Goal: Find specific page/section: Find specific page/section

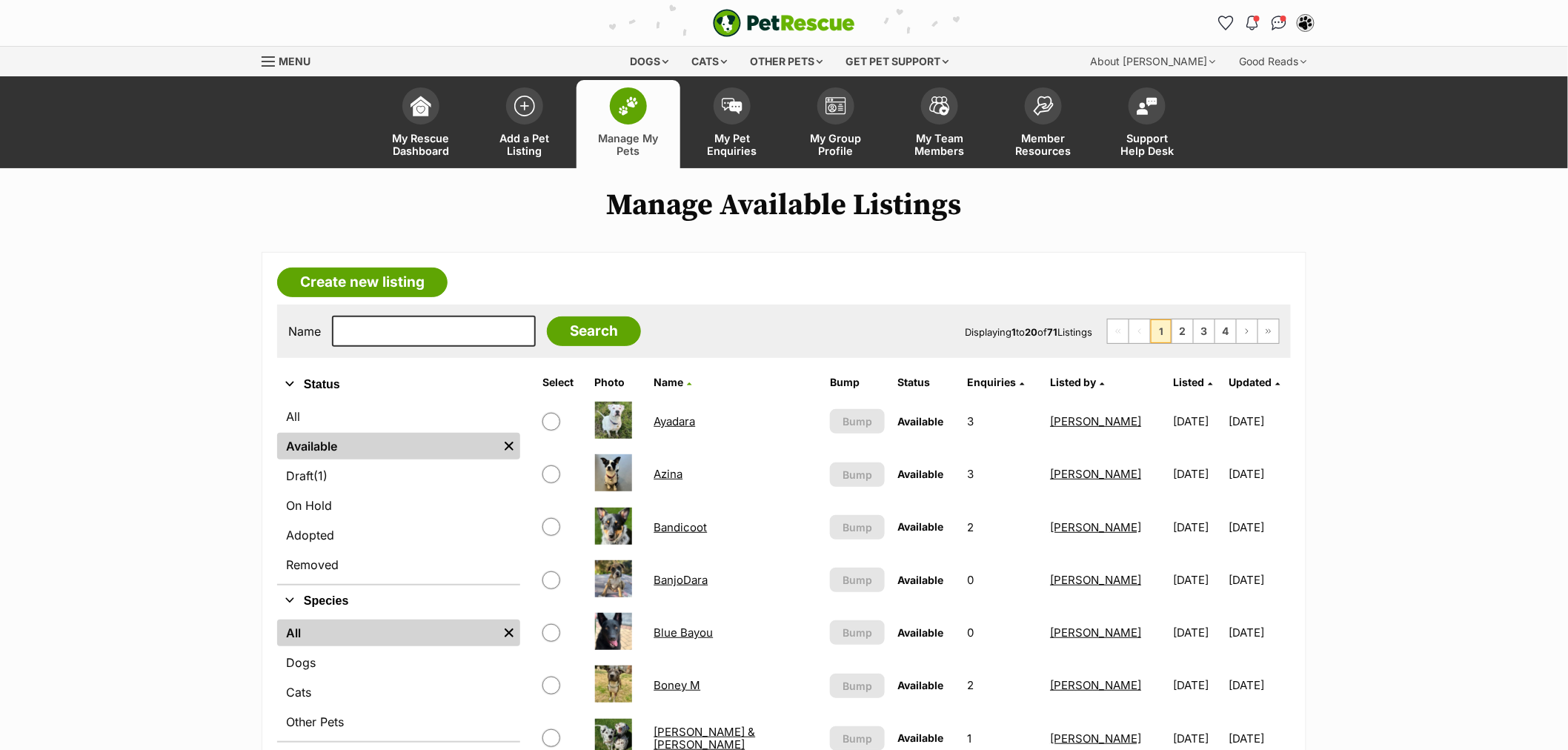
click at [339, 417] on link "All" at bounding box center [398, 416] width 243 height 26
click at [364, 338] on input "text" at bounding box center [434, 331] width 204 height 31
click at [404, 417] on link "All" at bounding box center [398, 416] width 243 height 26
click at [417, 334] on input "text" at bounding box center [434, 331] width 204 height 31
type input "mil"
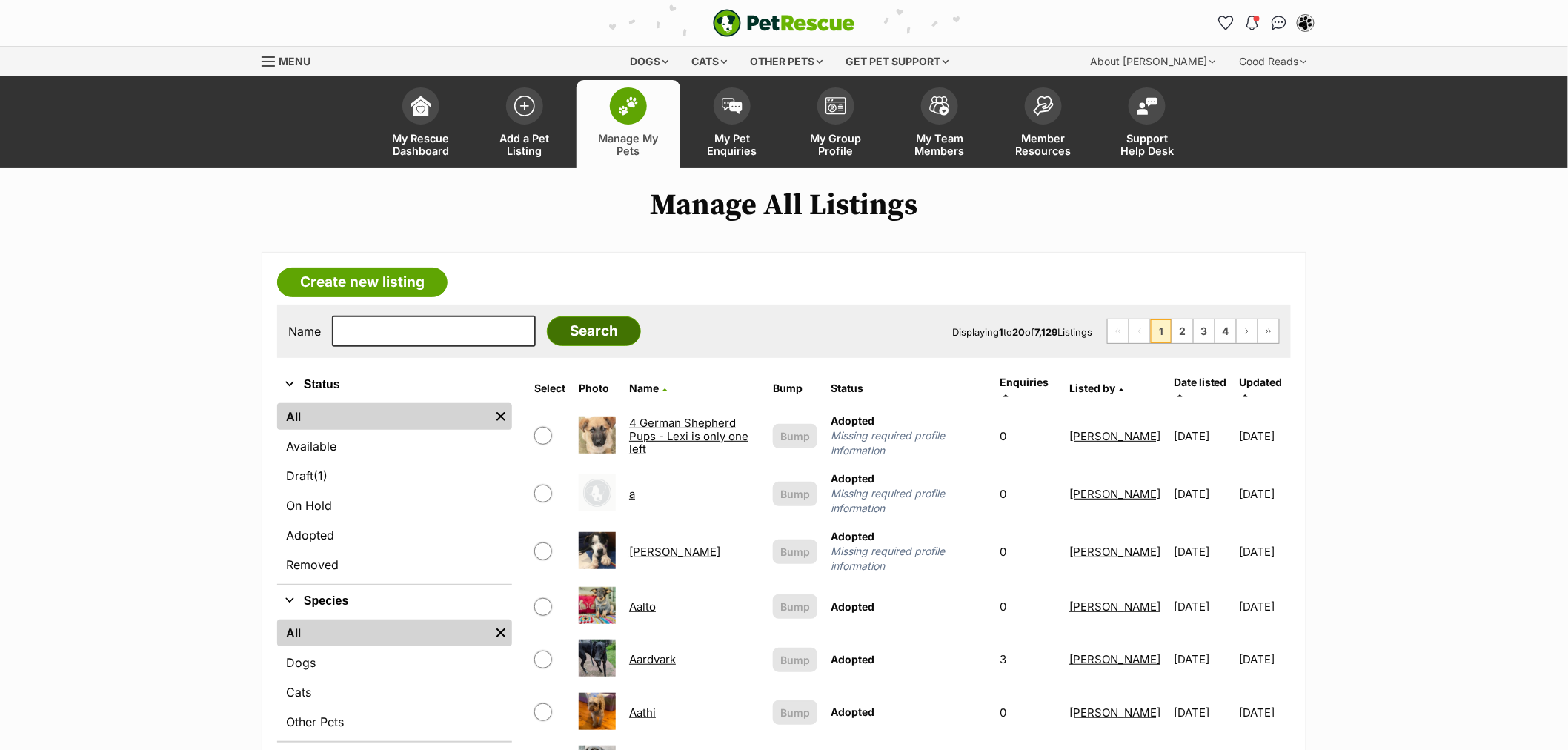
click at [599, 335] on input "Search" at bounding box center [593, 331] width 94 height 30
click at [485, 332] on input "text" at bounding box center [434, 331] width 204 height 31
type input "milo"
click at [455, 342] on input "text" at bounding box center [434, 331] width 204 height 31
type input "milo"
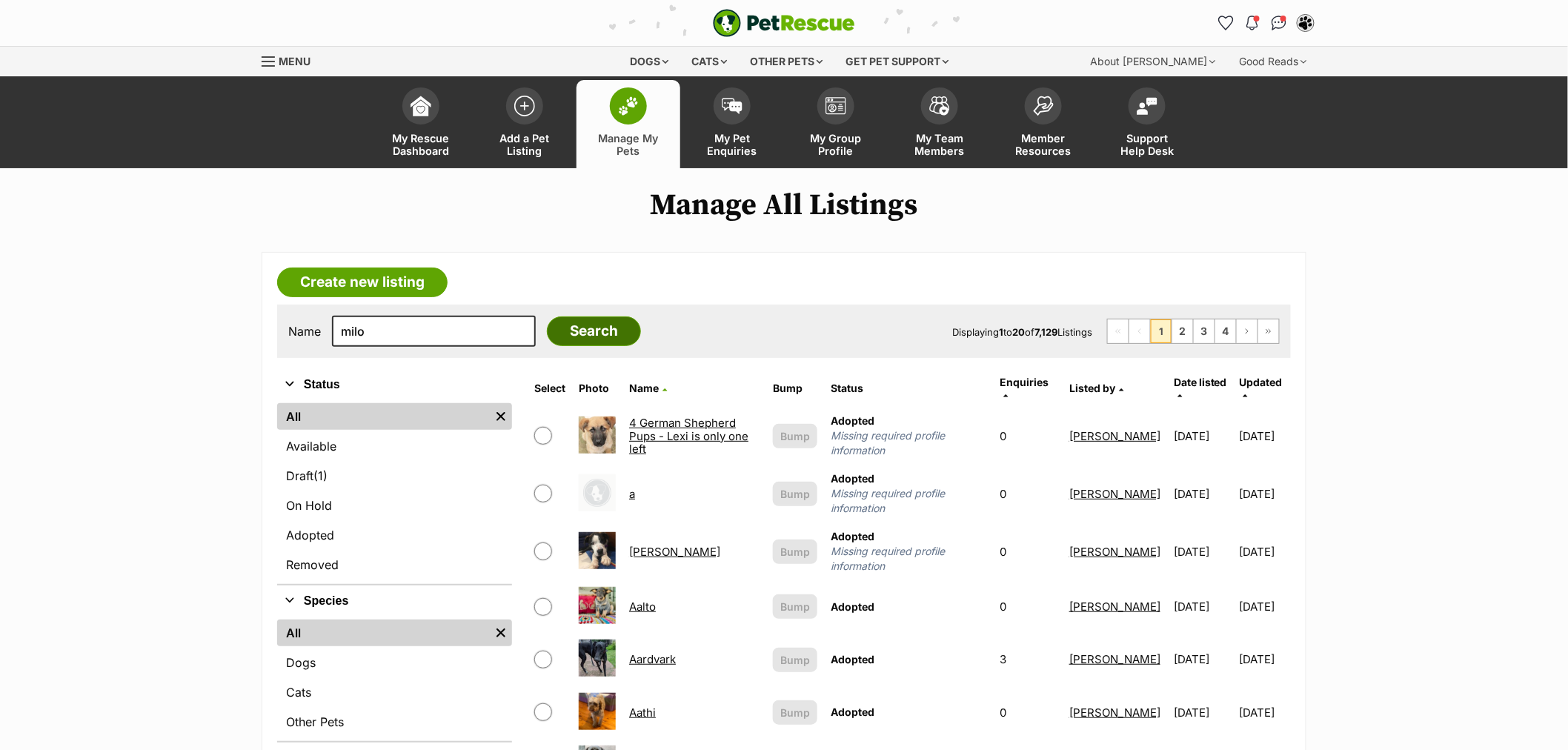
click at [584, 330] on input "Search" at bounding box center [593, 331] width 94 height 30
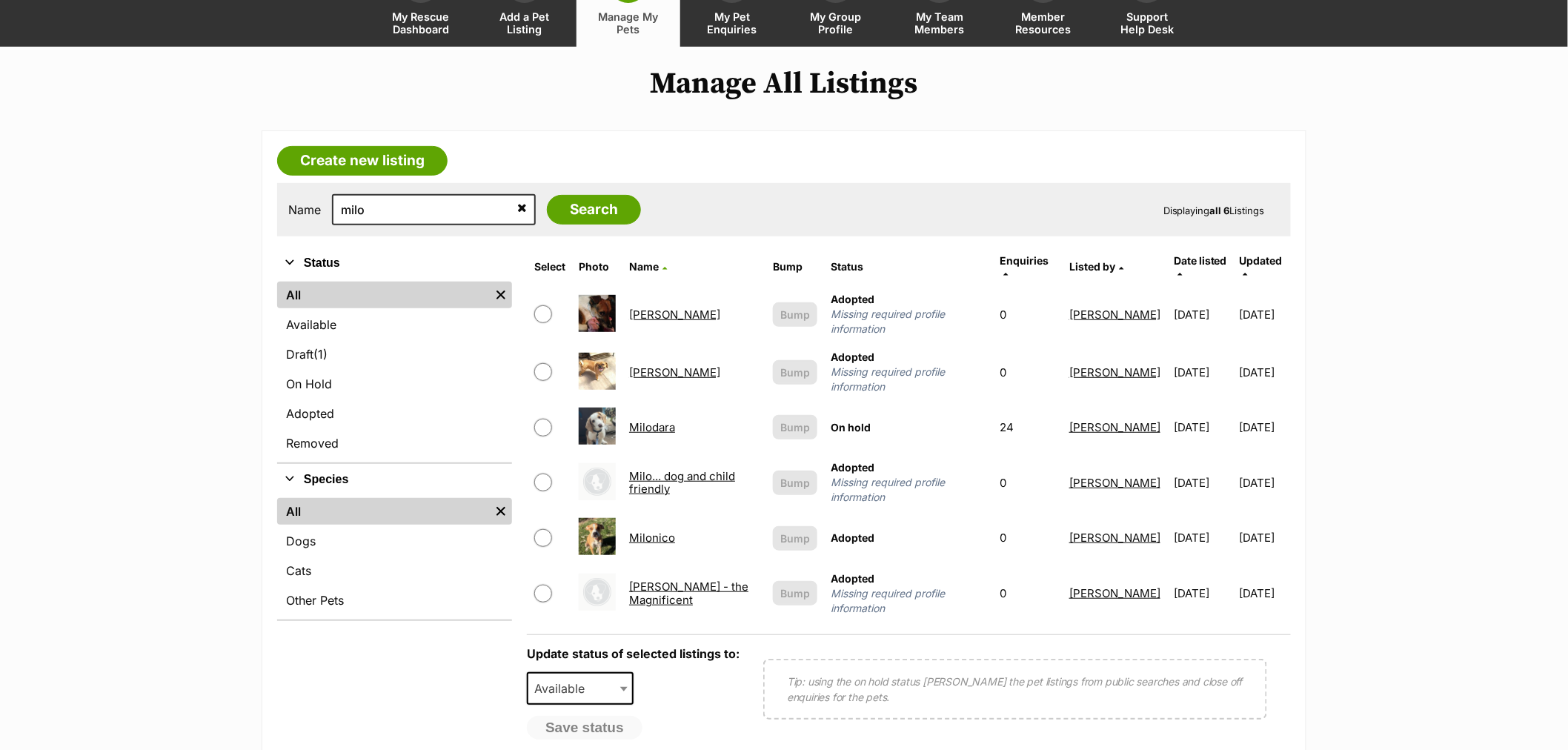
scroll to position [164, 0]
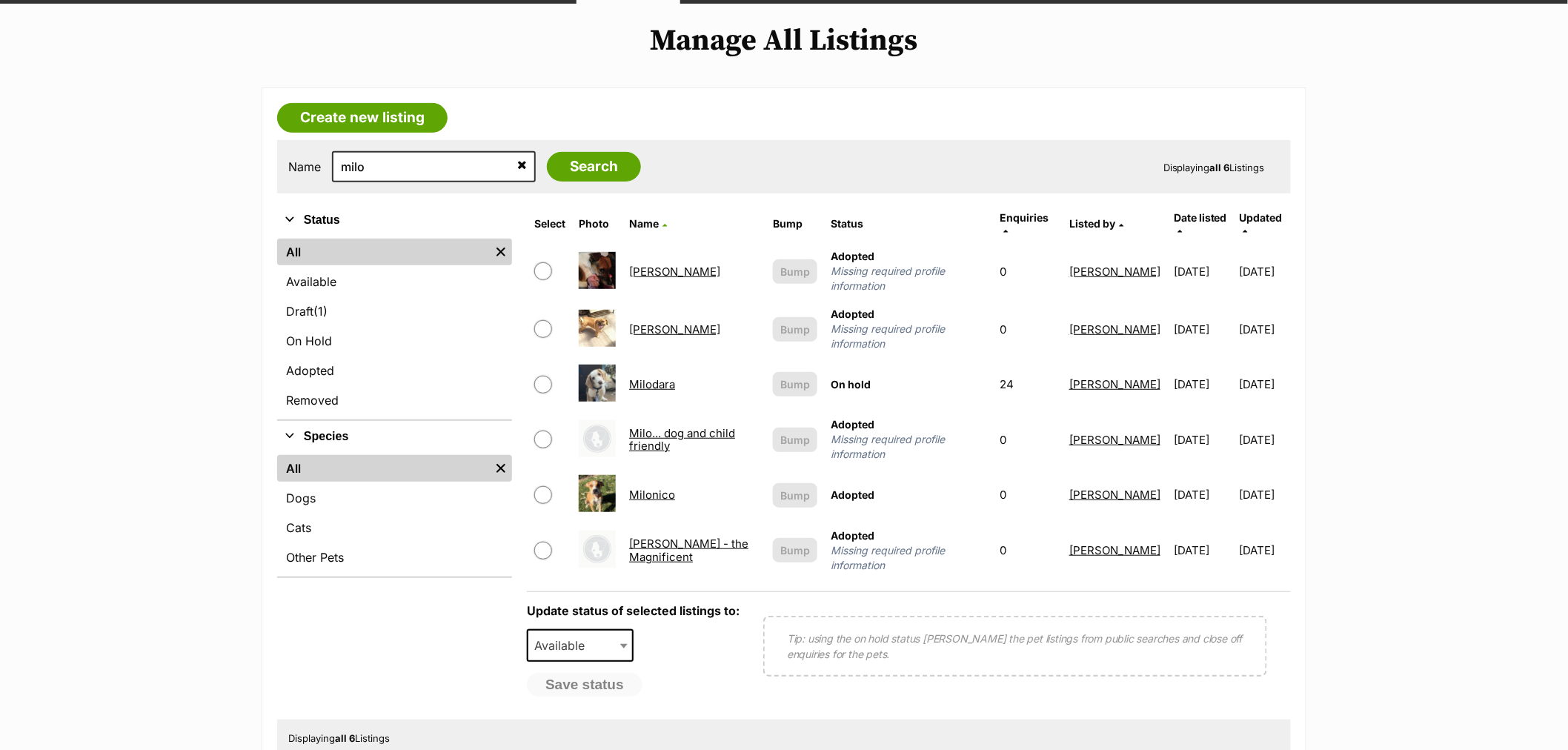
click at [664, 377] on link "Milodara" at bounding box center [652, 384] width 46 height 14
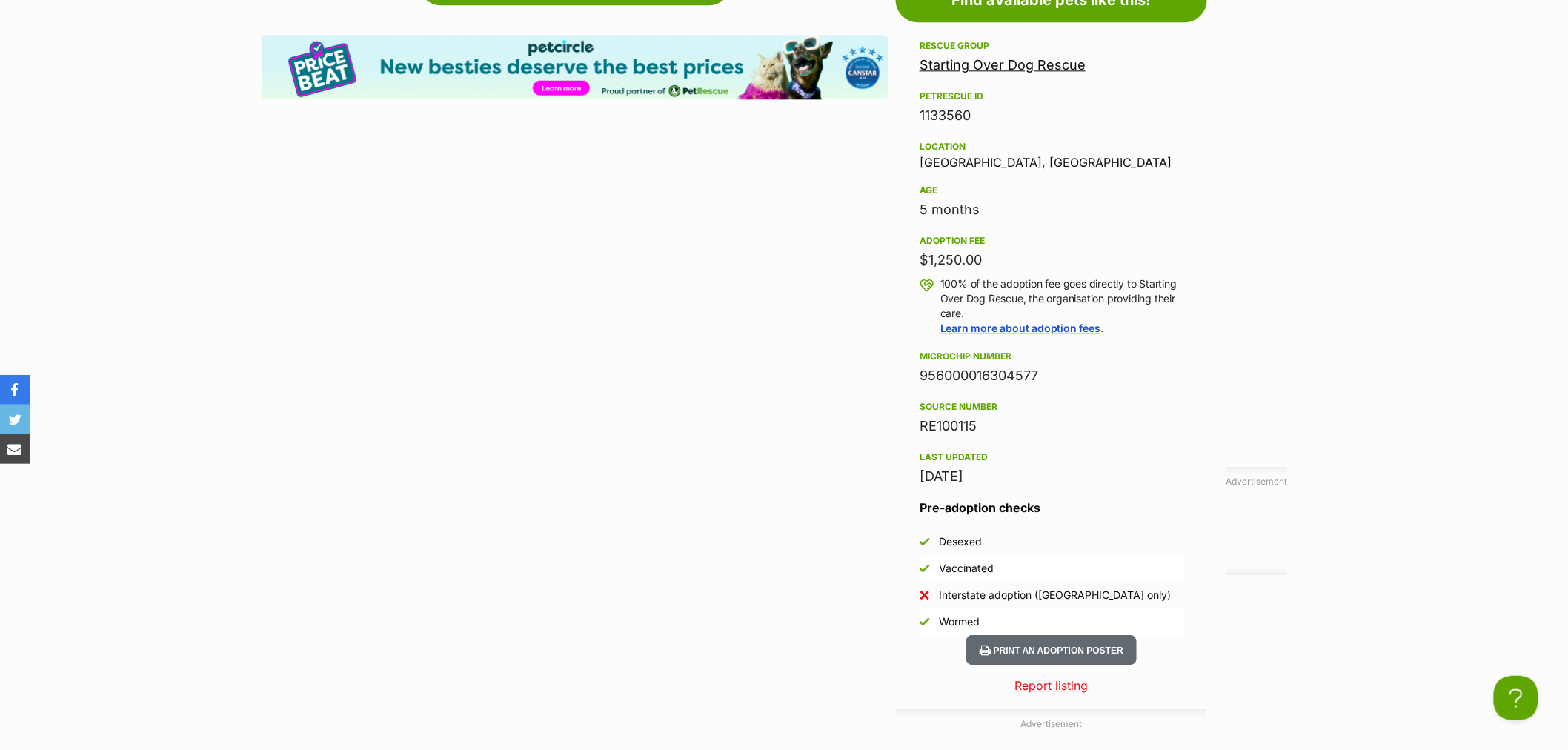
scroll to position [1482, 0]
